Goal: Find specific page/section: Find specific page/section

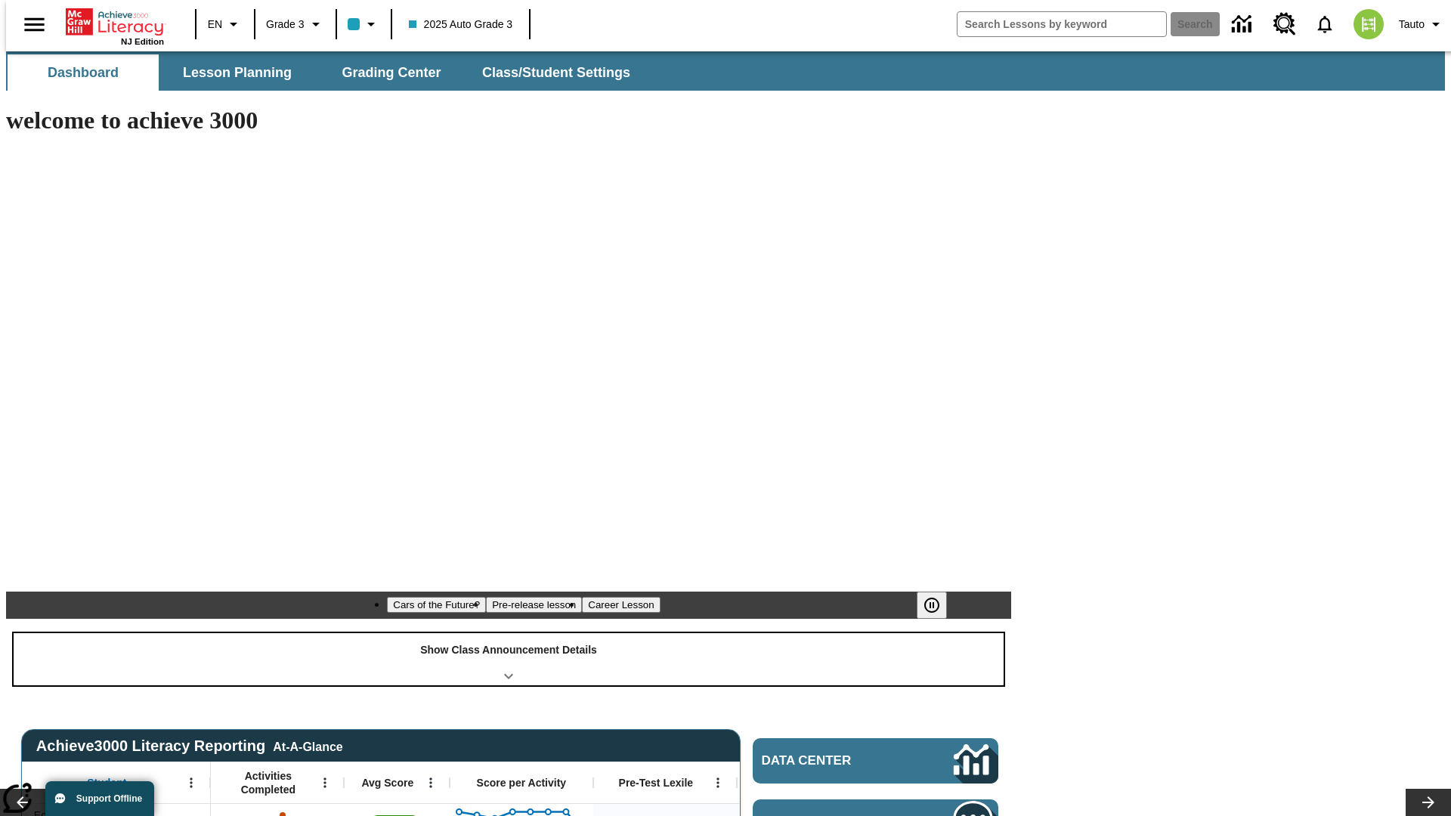
click at [509, 633] on div "Show Class Announcement Details" at bounding box center [509, 659] width 990 height 52
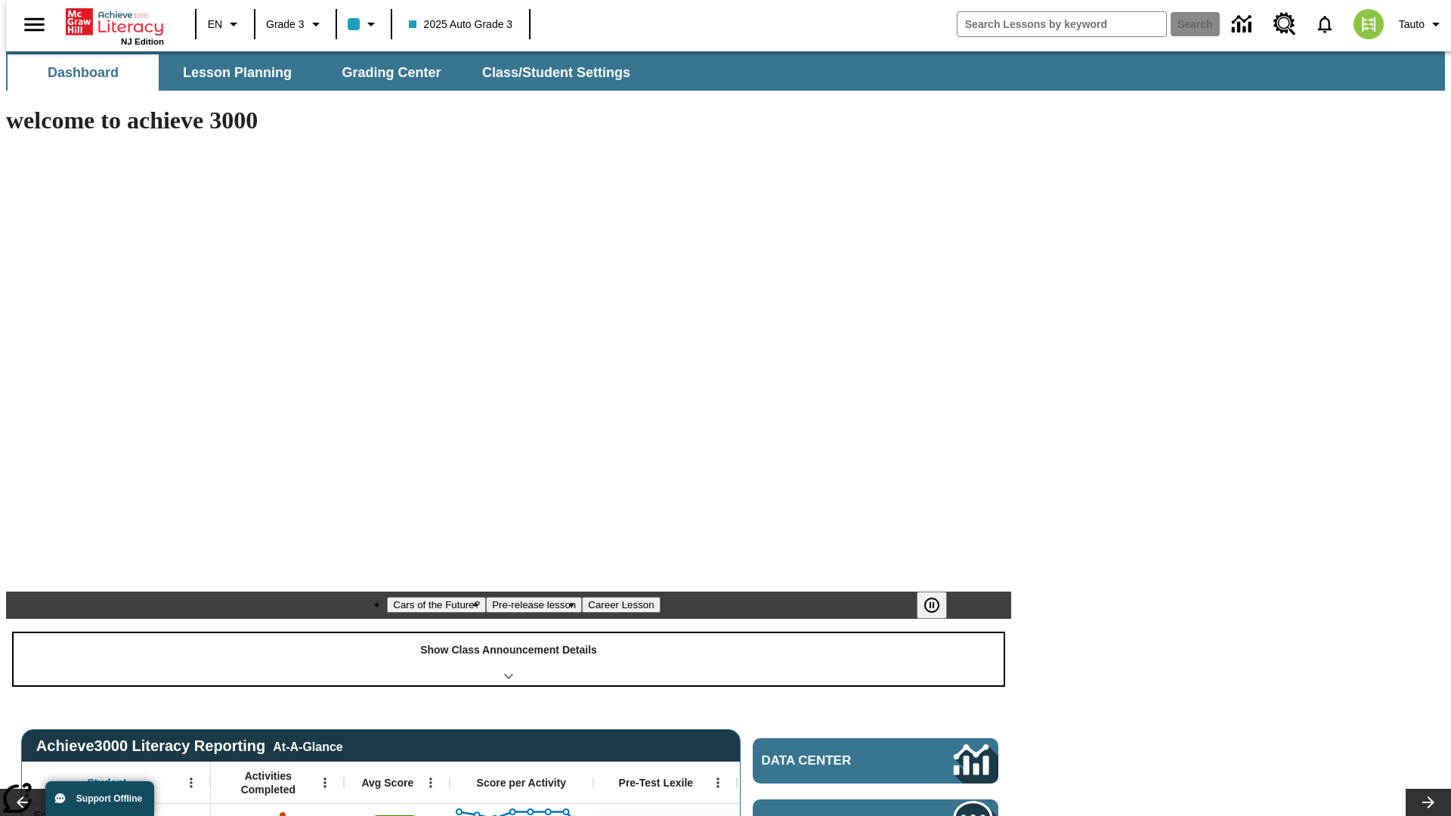
click at [509, 633] on div "Show Class Announcement Details" at bounding box center [509, 659] width 990 height 52
